Goal: Task Accomplishment & Management: Manage account settings

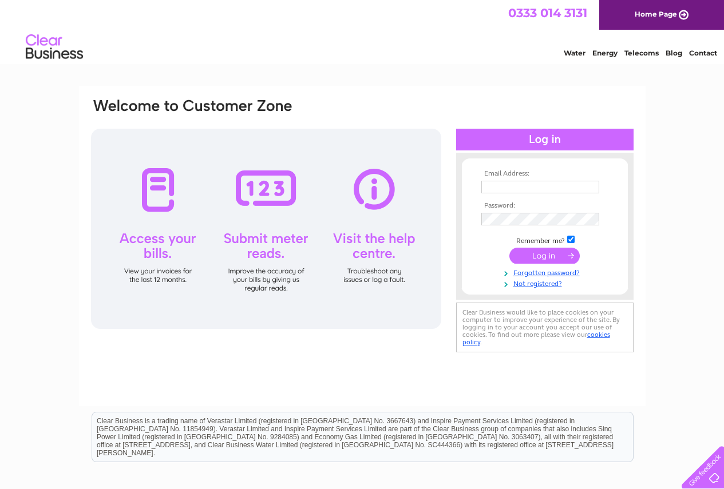
type input "lochsidegarage@btconnect.com"
click at [522, 259] on input "submit" at bounding box center [544, 256] width 70 height 16
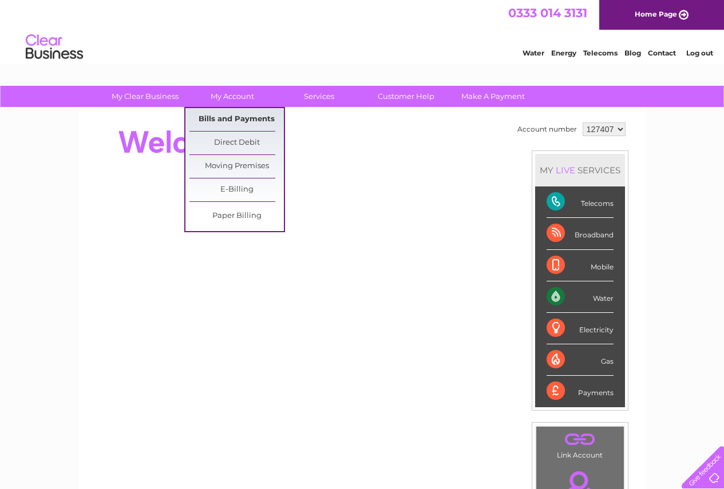
click at [228, 117] on link "Bills and Payments" at bounding box center [236, 119] width 94 height 23
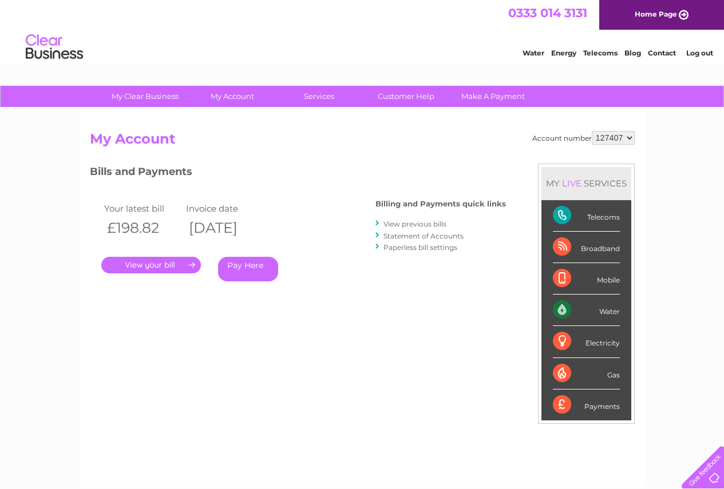
click at [159, 266] on link "." at bounding box center [151, 265] width 100 height 17
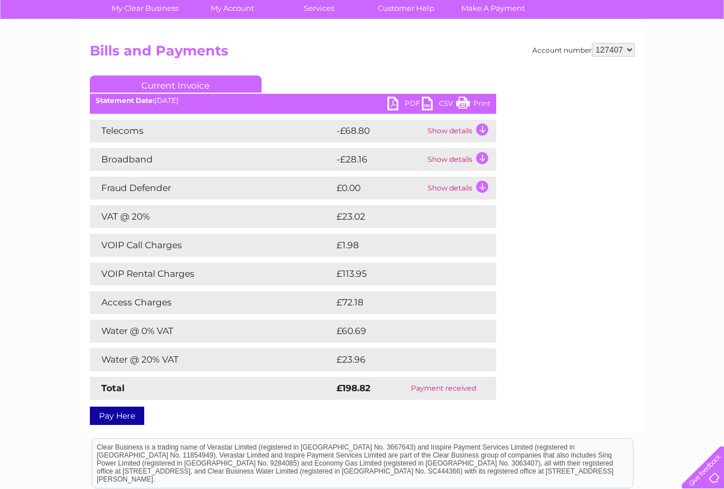
scroll to position [114, 0]
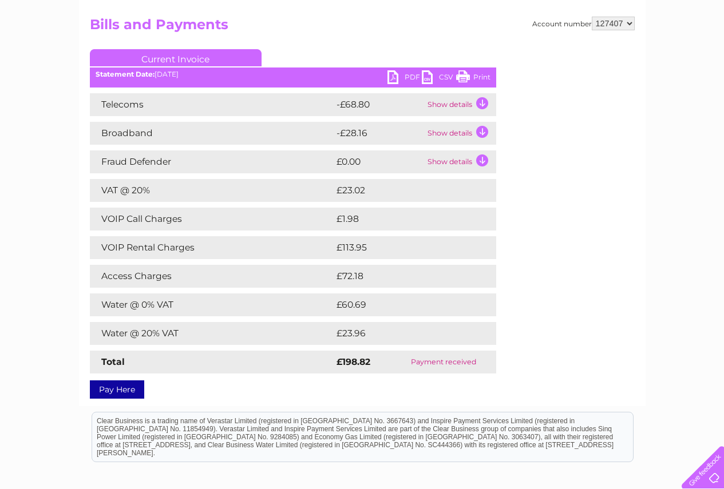
click at [475, 81] on link "Print" at bounding box center [473, 78] width 34 height 17
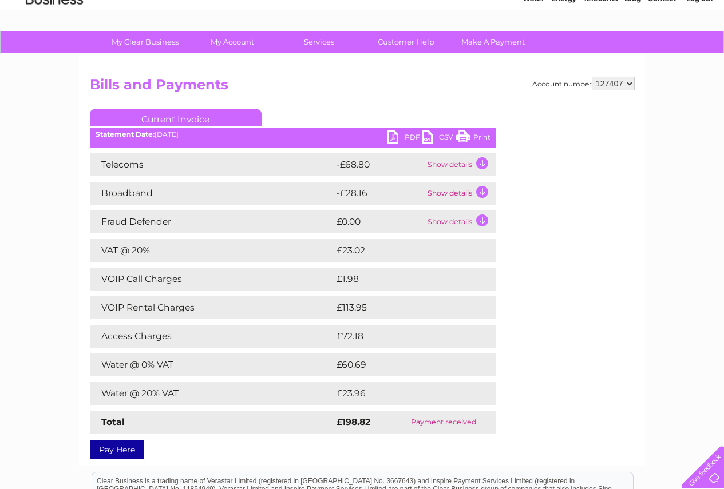
scroll to position [0, 0]
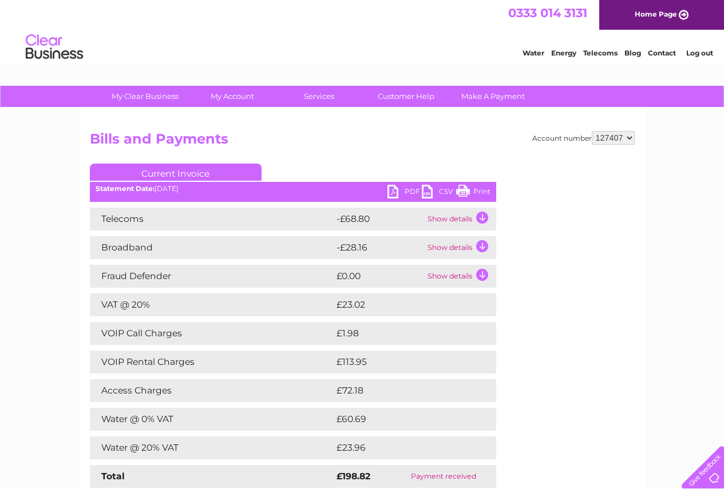
click at [702, 56] on link "Log out" at bounding box center [699, 53] width 27 height 9
